Goal: Transaction & Acquisition: Purchase product/service

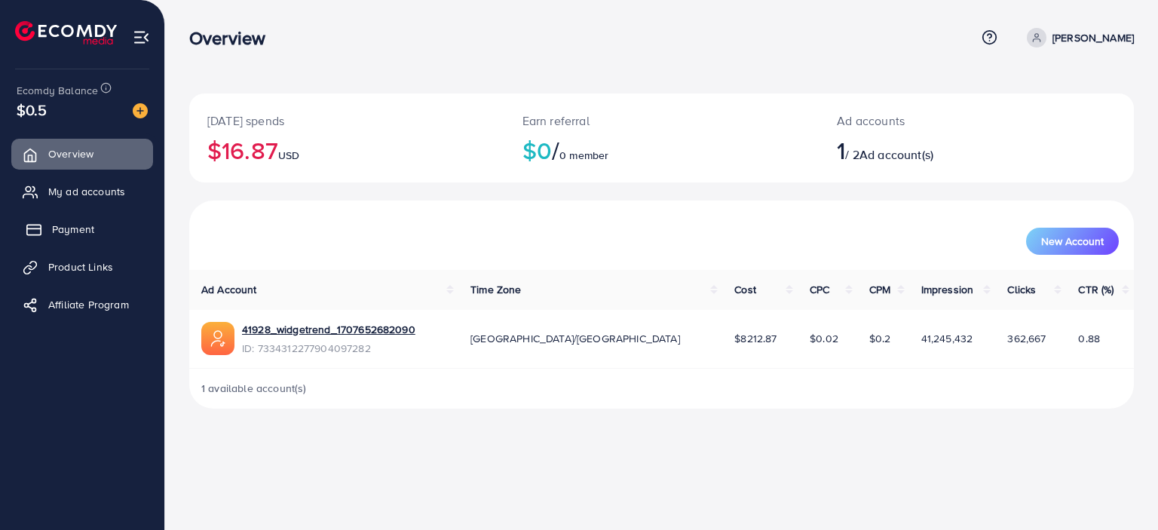
click at [72, 229] on span "Payment" at bounding box center [73, 229] width 42 height 15
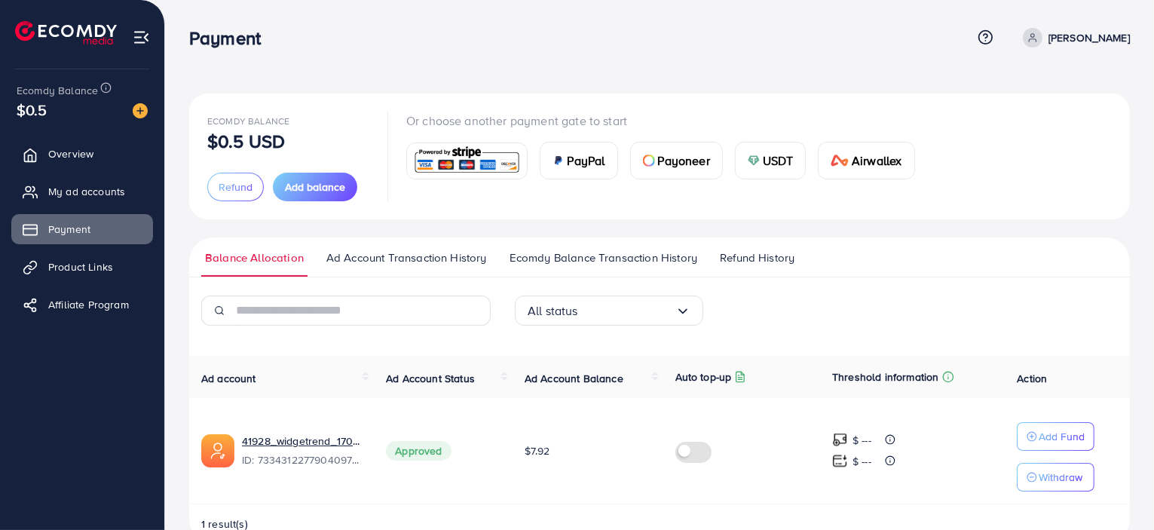
click at [481, 158] on img at bounding box center [466, 161] width 111 height 32
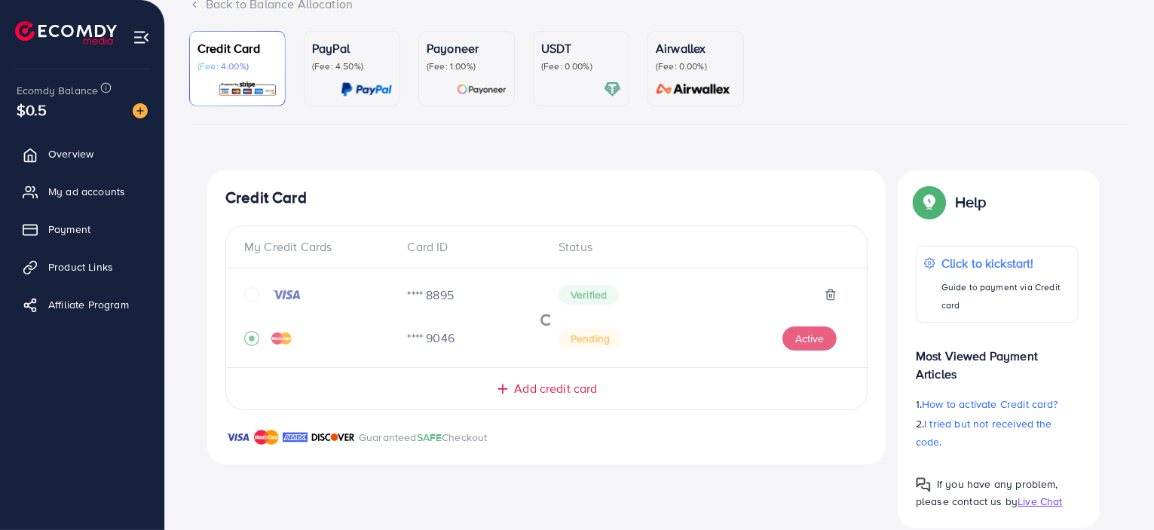
scroll to position [118, 0]
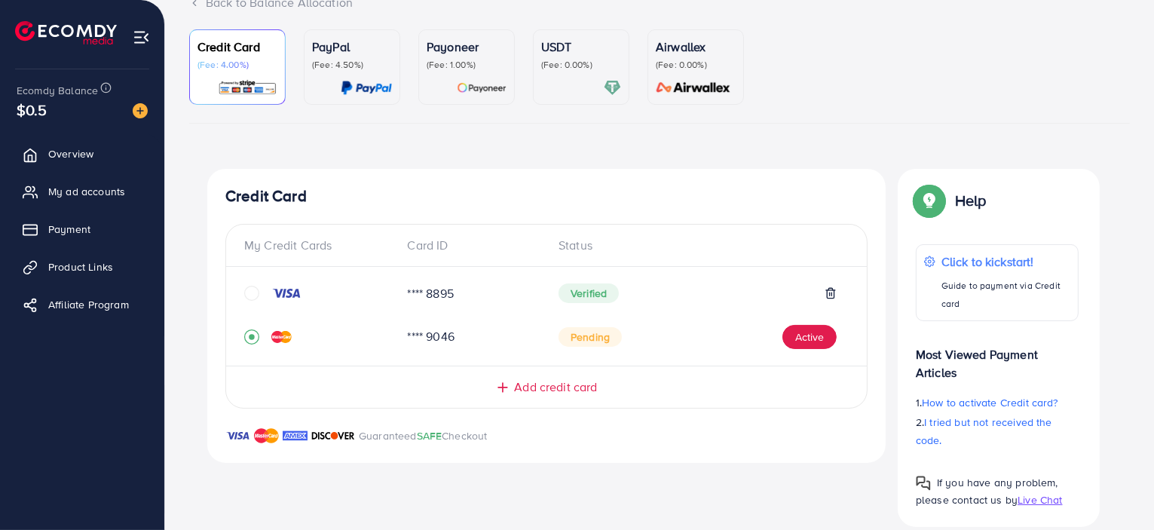
click at [256, 291] on icon "circle" at bounding box center [251, 293] width 15 height 15
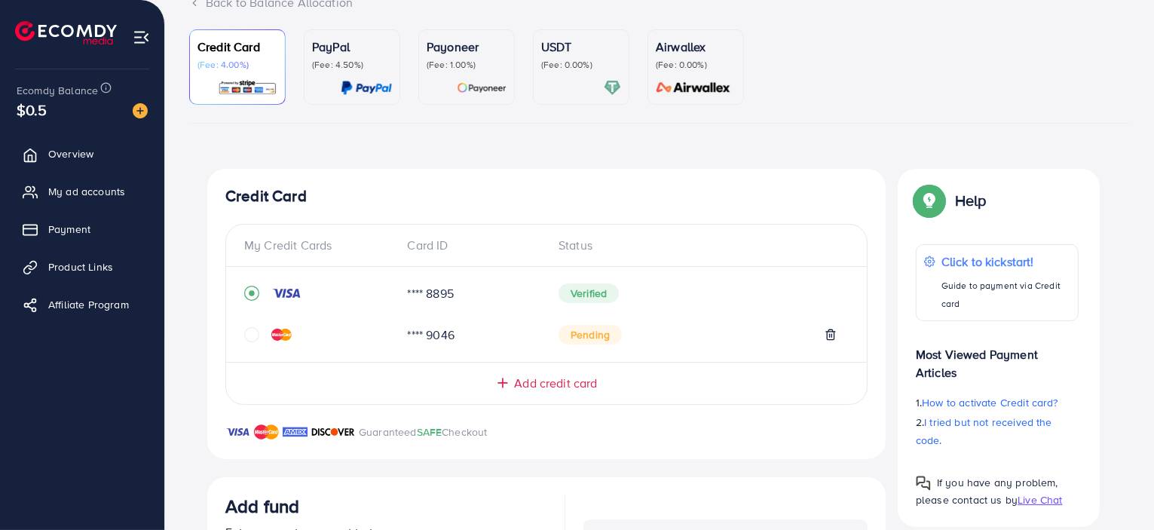
scroll to position [418, 0]
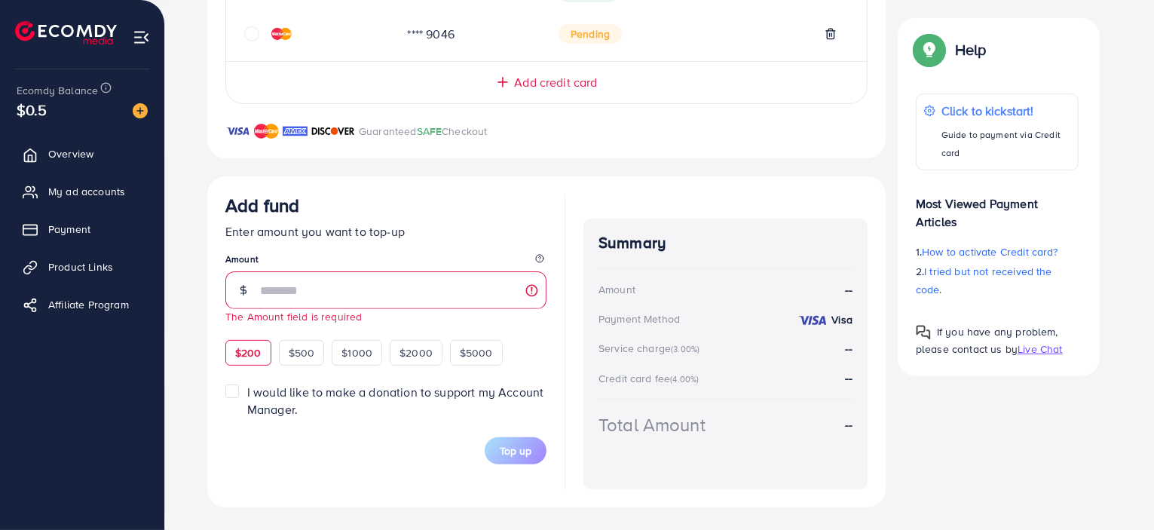
click at [253, 337] on div "$200 $500 $1000 $2000 $5000" at bounding box center [379, 350] width 309 height 29
click at [233, 347] on div "$200" at bounding box center [248, 353] width 46 height 26
type input "***"
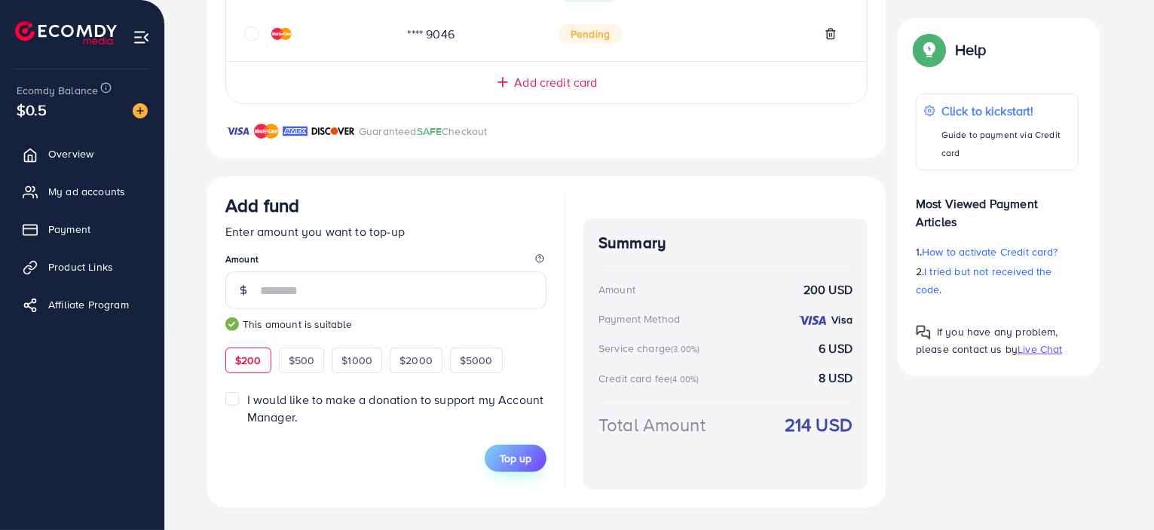
click at [522, 463] on span "Top up" at bounding box center [516, 458] width 32 height 15
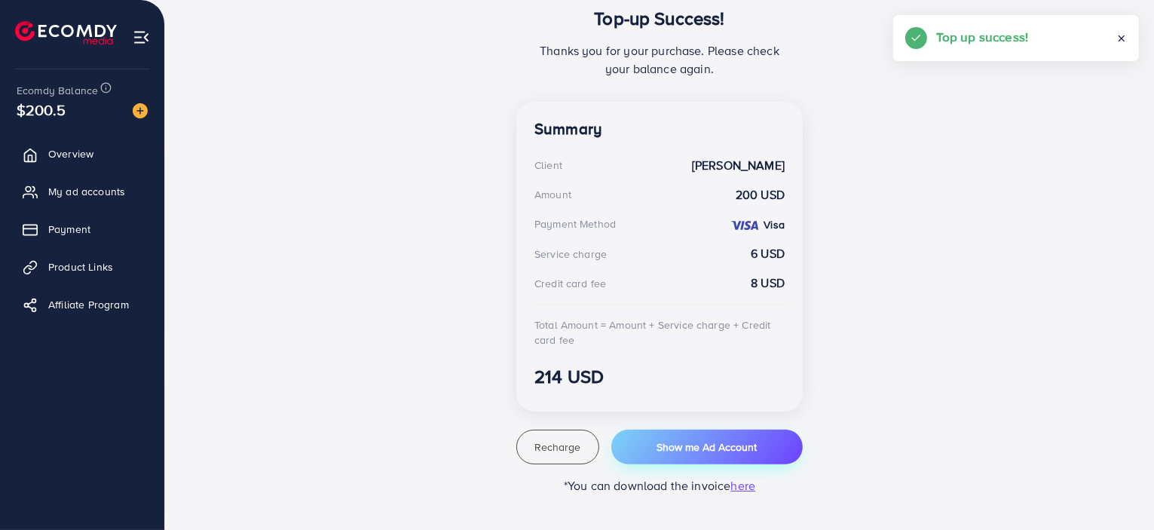
click at [665, 436] on button "Show me Ad Account" at bounding box center [706, 447] width 191 height 35
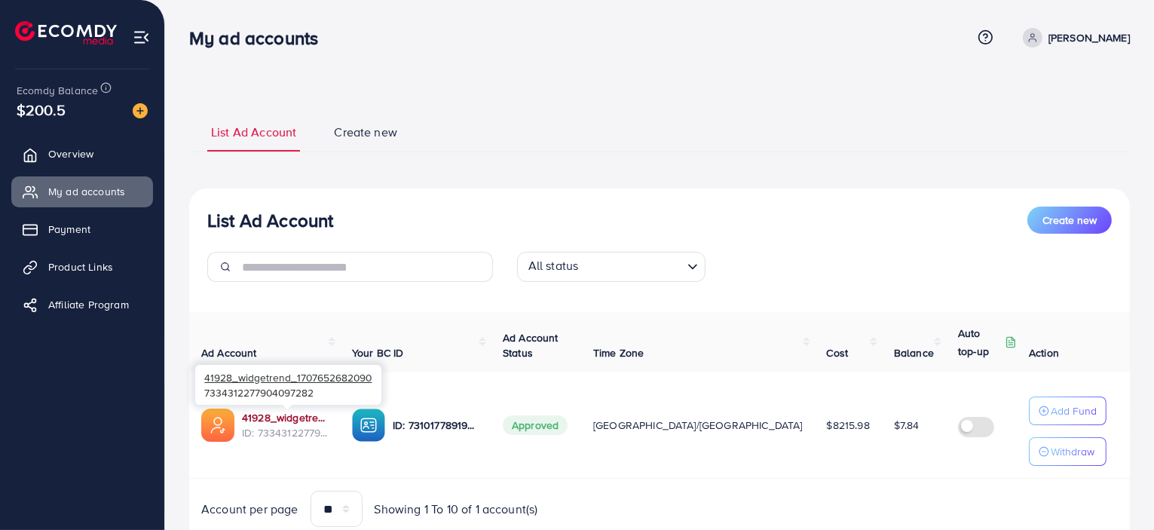
click at [277, 418] on link "41928_widgetrend_1707652682090" at bounding box center [285, 417] width 86 height 15
